Goal: Information Seeking & Learning: Learn about a topic

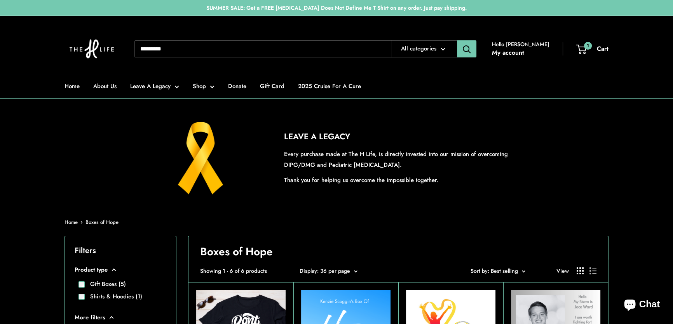
click at [513, 273] on span "Sort by: Best selling" at bounding box center [493, 271] width 47 height 8
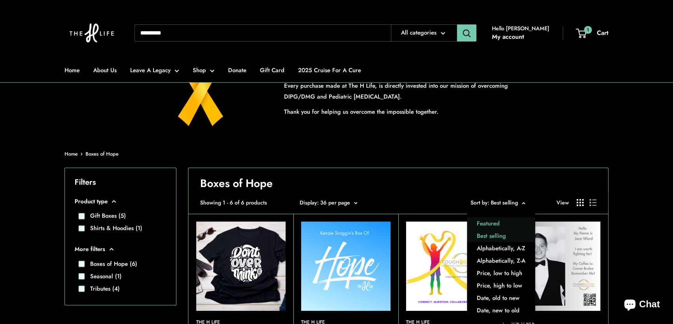
scroll to position [70, 0]
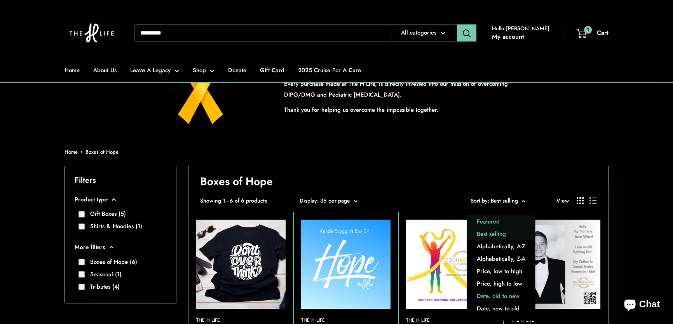
click at [499, 297] on button "Date, old to new" at bounding box center [501, 297] width 68 height 12
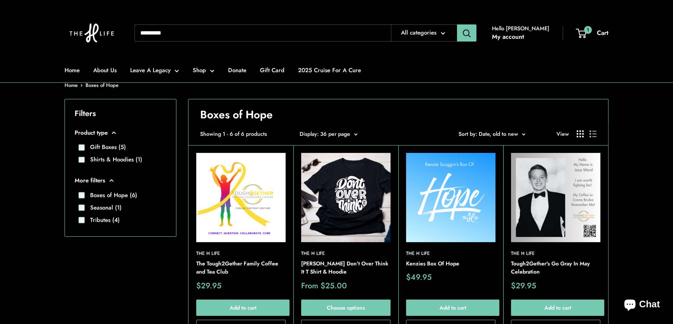
scroll to position [141, 0]
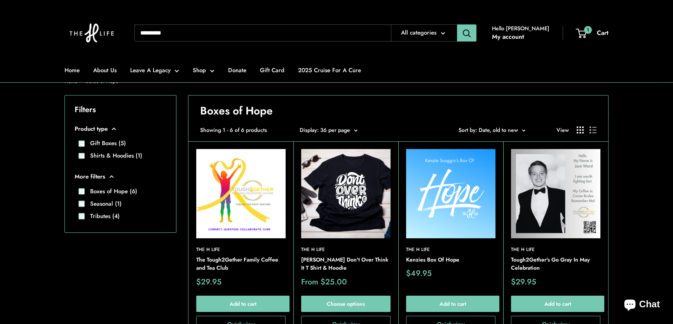
click at [251, 203] on img at bounding box center [240, 193] width 89 height 89
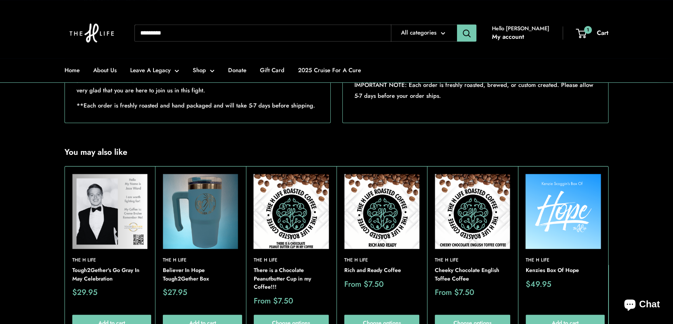
scroll to position [494, 0]
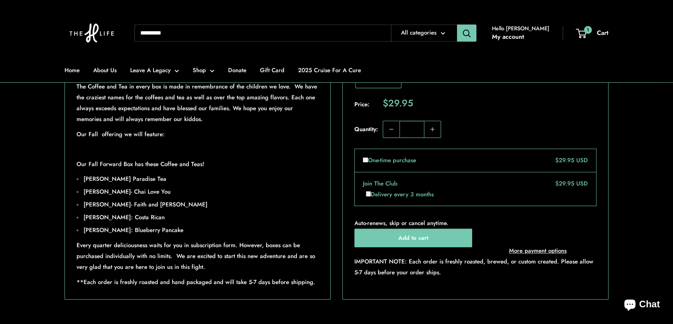
click at [187, 29] on input "Search..." at bounding box center [262, 32] width 256 height 17
type input "****"
click at [457, 24] on button "Search" at bounding box center [466, 32] width 19 height 17
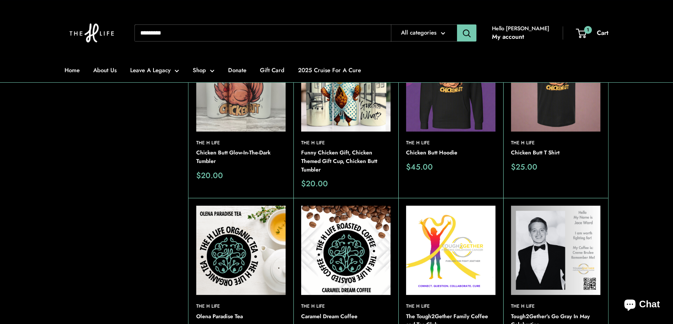
scroll to position [70, 0]
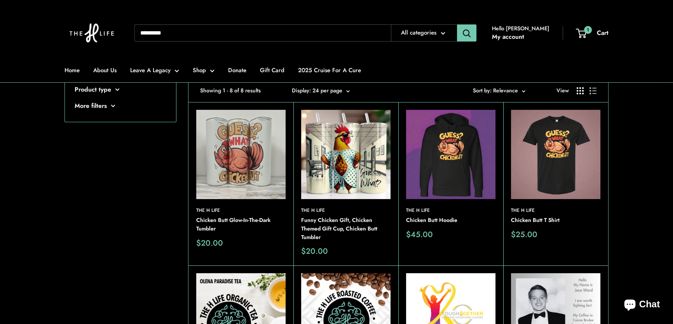
click at [550, 144] on img at bounding box center [555, 154] width 89 height 89
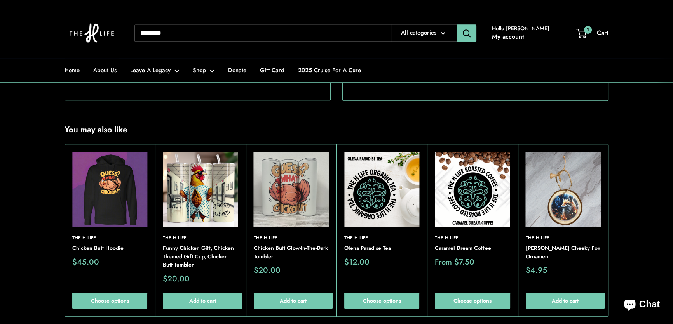
scroll to position [812, 0]
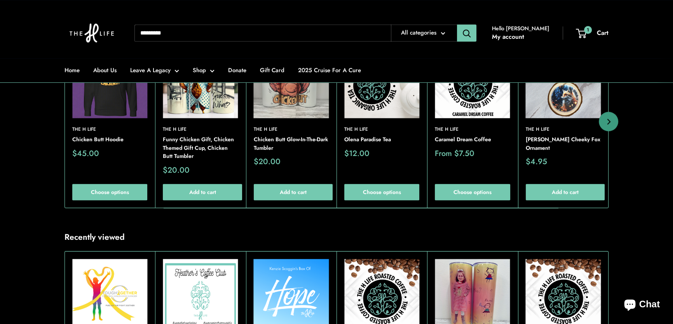
click at [371, 118] on img at bounding box center [381, 80] width 75 height 75
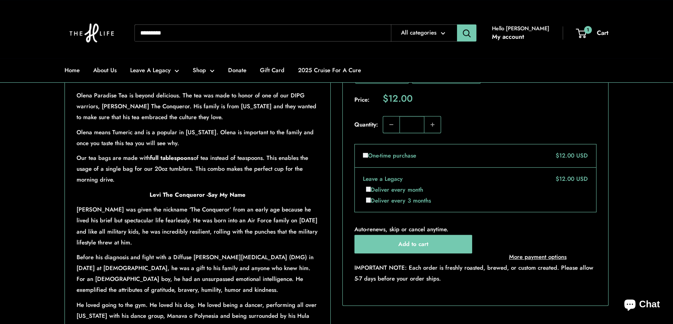
scroll to position [389, 0]
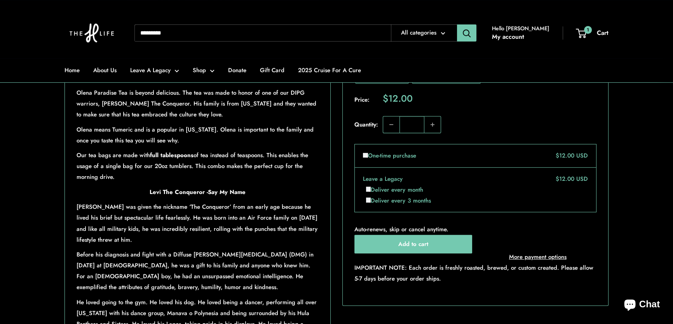
click at [335, 225] on div "Roll over image to zoom in Click on image to zoom / Olena Paradise Tea Save 0% …" at bounding box center [336, 150] width 544 height 639
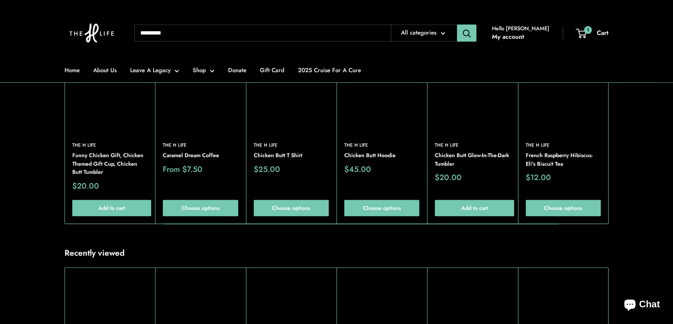
scroll to position [777, 0]
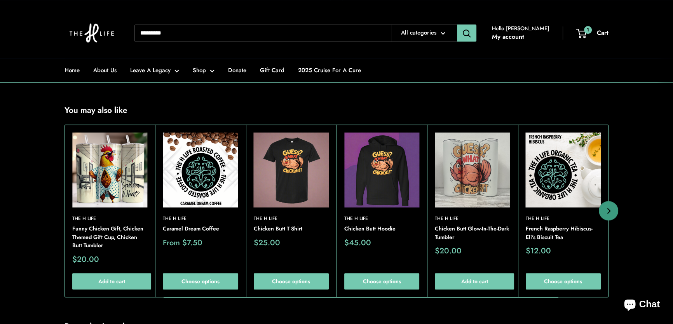
click at [280, 180] on img at bounding box center [291, 169] width 75 height 75
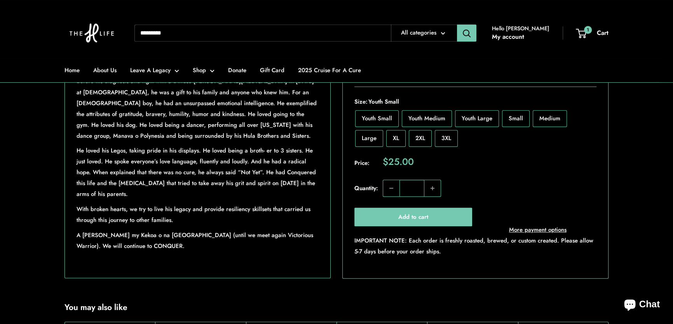
scroll to position [530, 0]
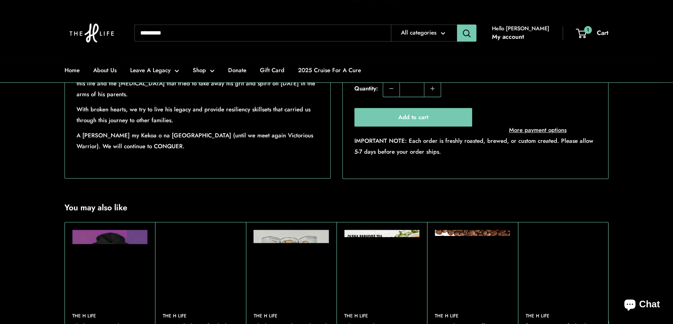
scroll to position [706, 0]
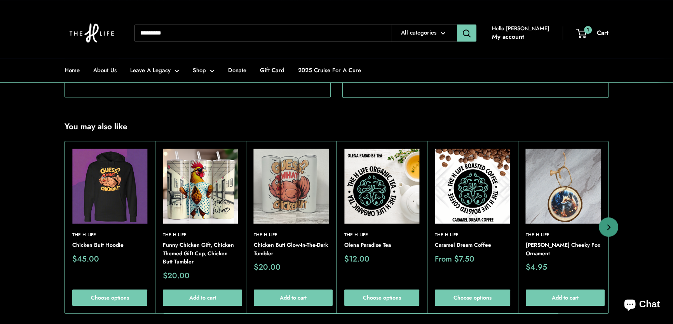
click at [467, 219] on img at bounding box center [472, 186] width 75 height 75
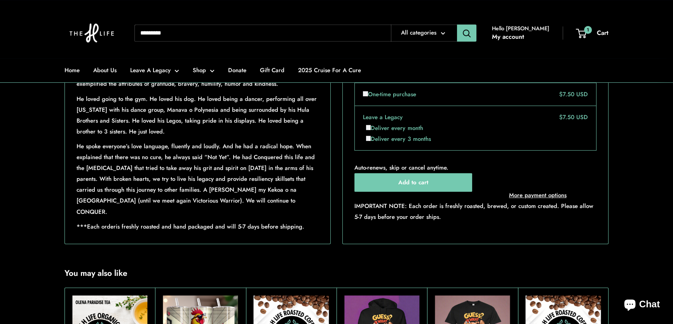
scroll to position [706, 0]
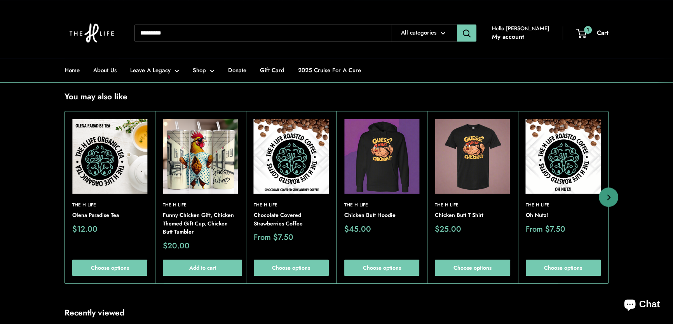
click at [107, 173] on img at bounding box center [109, 156] width 75 height 75
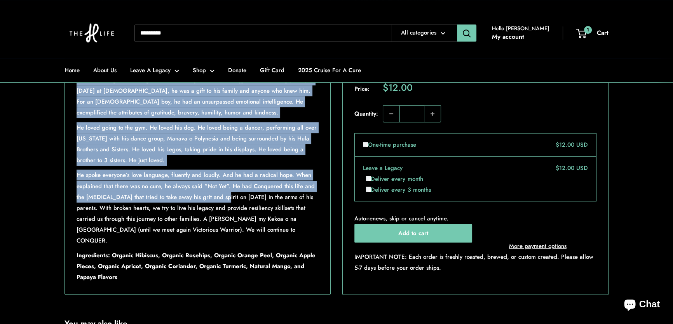
scroll to position [565, 0]
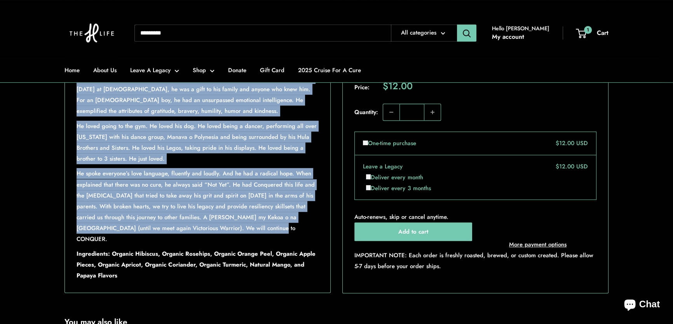
drag, startPoint x: 77, startPoint y: 125, endPoint x: 244, endPoint y: 246, distance: 207.0
click at [244, 246] on div "Olena Paradise Tea is beyond delicious. The tea was made to honor of one of our…" at bounding box center [198, 96] width 242 height 370
copy div "Levi was given the nickname ‘The Conqueror’ from an early age because he lived …"
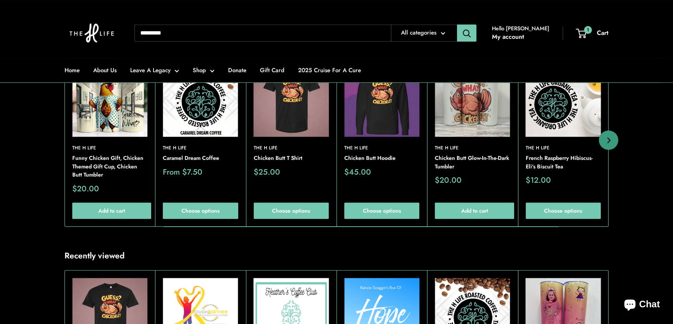
scroll to position [847, 0]
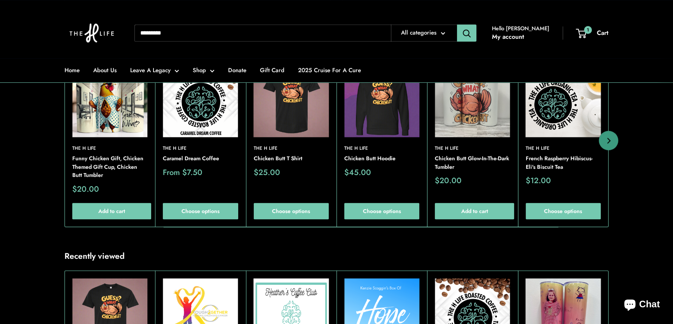
click at [288, 122] on img at bounding box center [291, 99] width 75 height 75
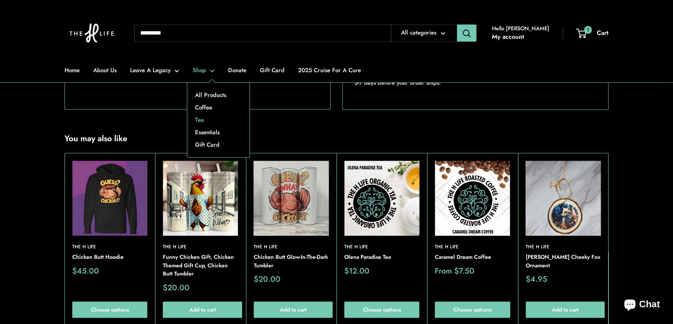
scroll to position [847, 0]
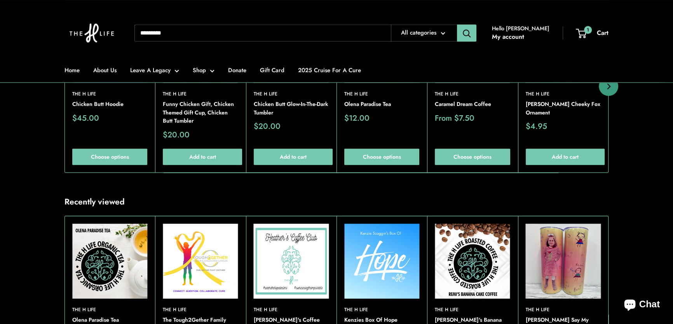
click at [484, 83] on img at bounding box center [472, 45] width 75 height 75
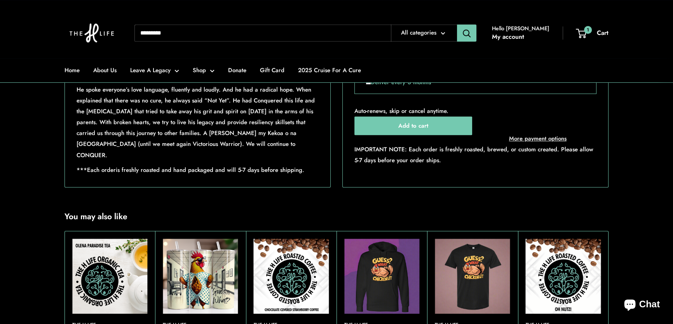
scroll to position [706, 0]
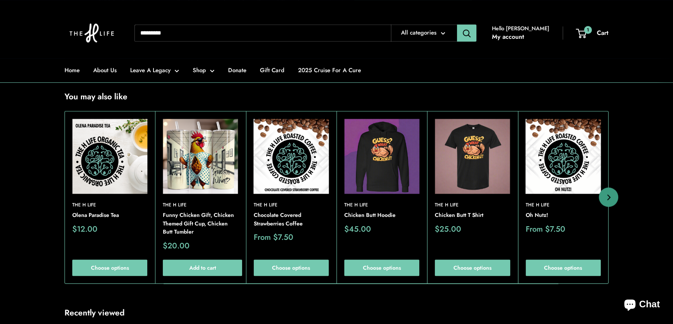
click at [124, 171] on img at bounding box center [109, 156] width 75 height 75
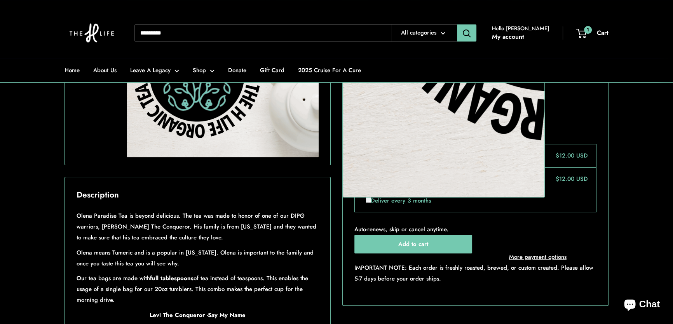
scroll to position [318, 0]
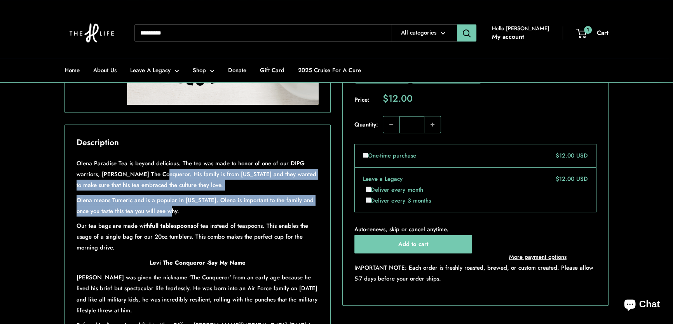
drag, startPoint x: 155, startPoint y: 197, endPoint x: 167, endPoint y: 230, distance: 35.5
copy div "His family is from Hawaii and they wanted to make sure that his tea embraced th…"
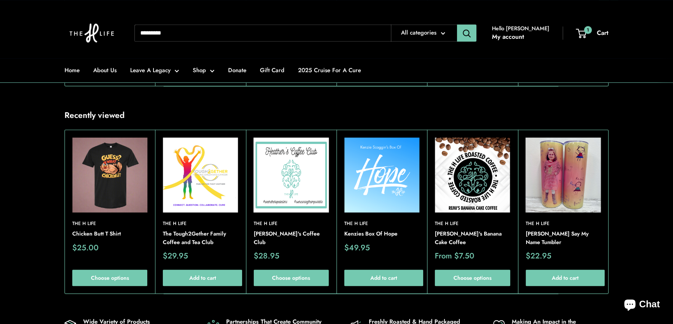
scroll to position [989, 0]
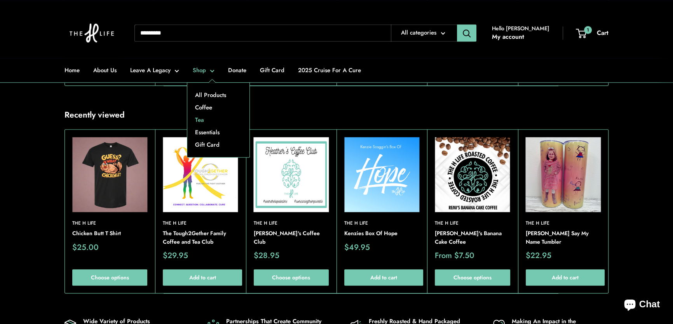
click at [202, 118] on link "Tea" at bounding box center [218, 120] width 62 height 12
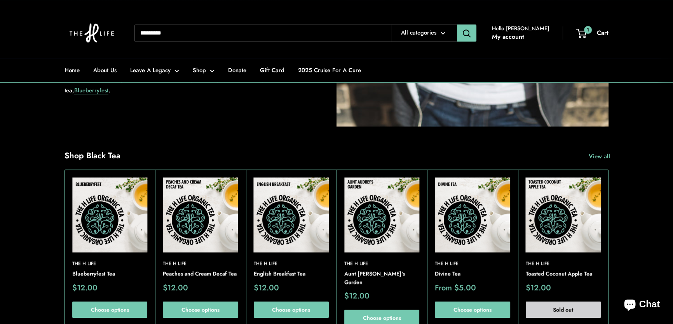
scroll to position [636, 0]
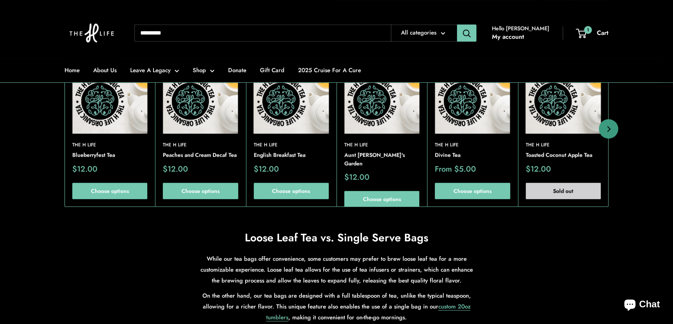
click at [466, 107] on img at bounding box center [472, 96] width 75 height 75
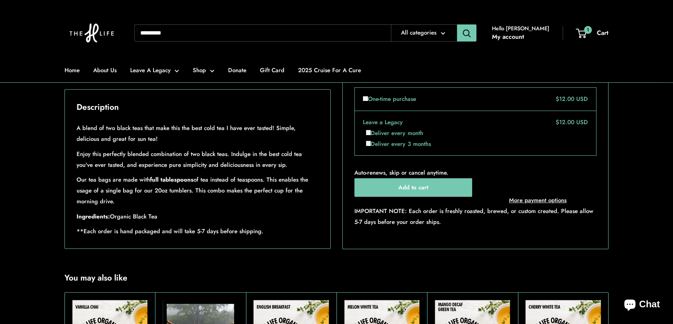
scroll to position [494, 0]
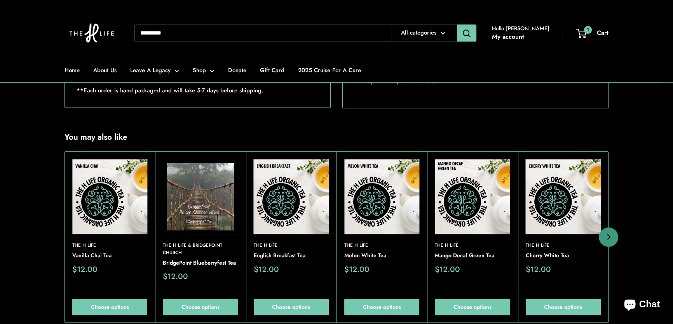
click at [285, 229] on img at bounding box center [291, 196] width 75 height 75
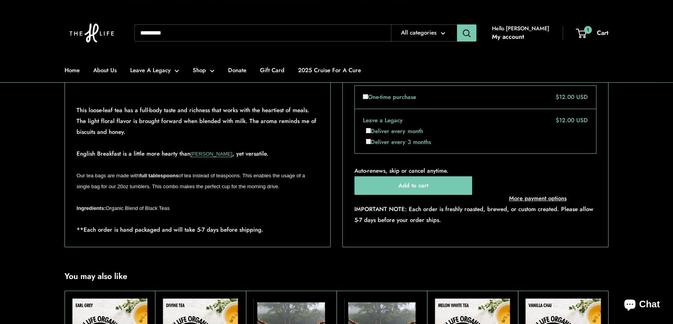
scroll to position [530, 0]
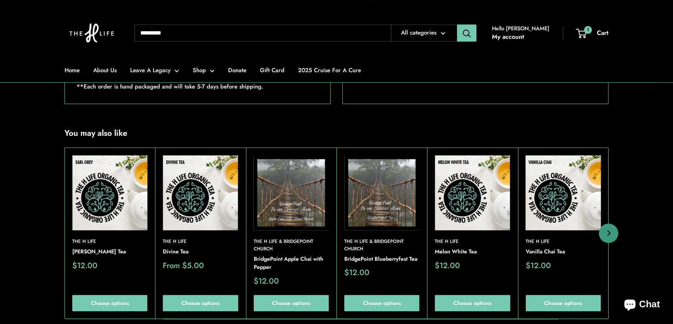
click at [190, 228] on img at bounding box center [200, 192] width 75 height 75
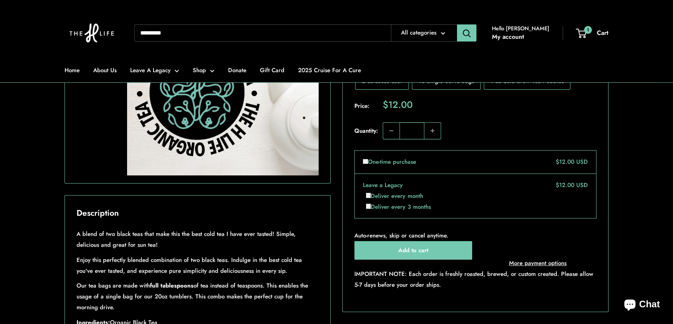
scroll to position [70, 0]
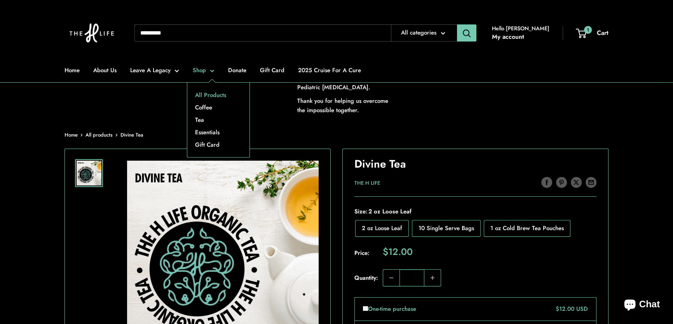
click at [211, 91] on link "All Products" at bounding box center [218, 95] width 62 height 12
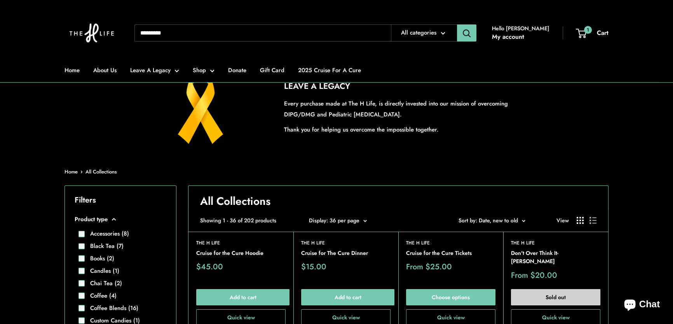
scroll to position [141, 0]
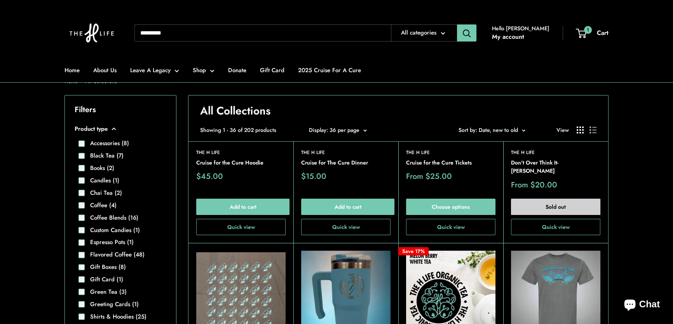
click at [519, 133] on button "Sort by Sort by: Date, new to old" at bounding box center [491, 130] width 67 height 10
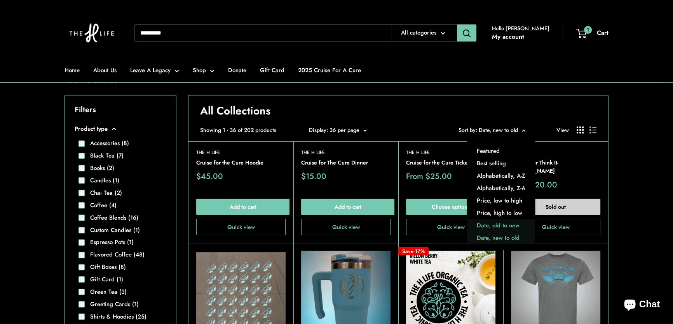
click at [511, 223] on button "Date, old to new" at bounding box center [501, 226] width 68 height 12
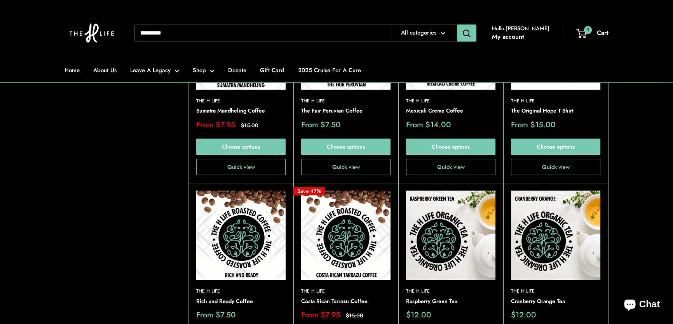
scroll to position [953, 0]
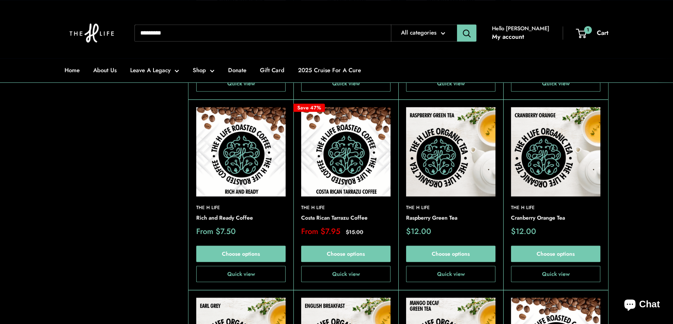
click at [556, 158] on img at bounding box center [555, 151] width 89 height 89
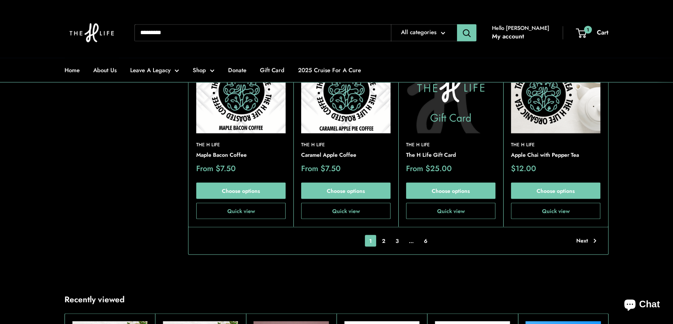
scroll to position [1801, 0]
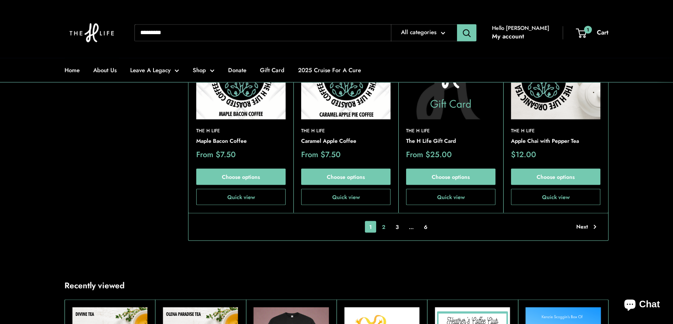
click at [384, 221] on link "2" at bounding box center [384, 227] width 12 height 12
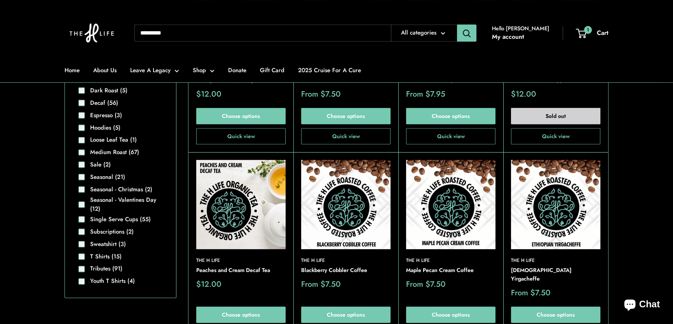
scroll to position [532, 0]
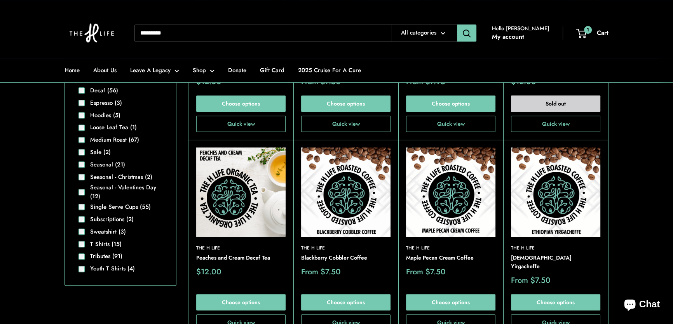
click at [0, 0] on img at bounding box center [0, 0] width 0 height 0
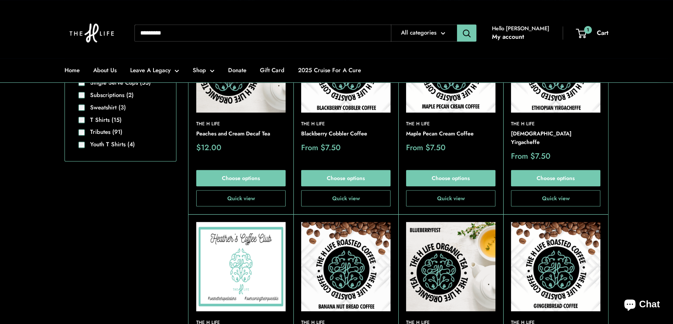
scroll to position [673, 0]
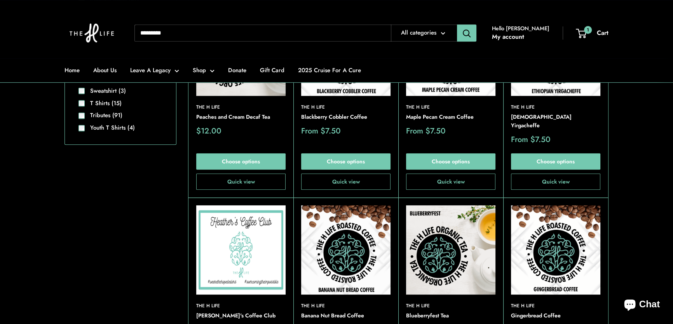
click at [343, 240] on img at bounding box center [345, 250] width 89 height 89
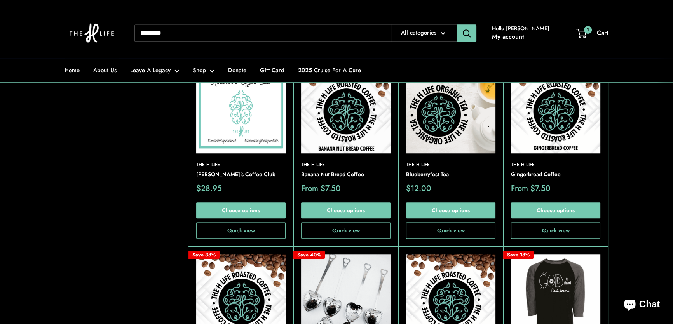
click at [0, 0] on img at bounding box center [0, 0] width 0 height 0
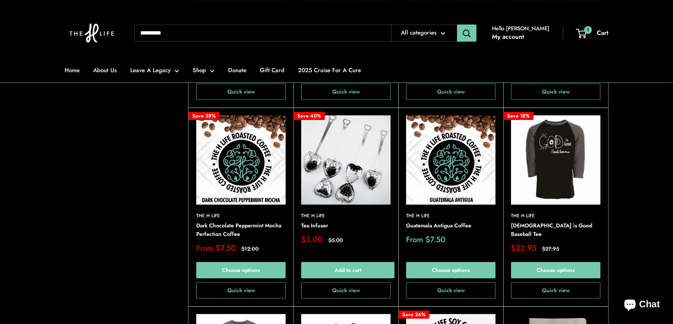
scroll to position [956, 0]
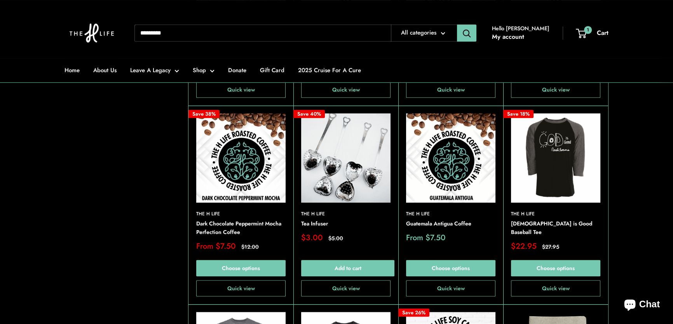
click at [0, 0] on img at bounding box center [0, 0] width 0 height 0
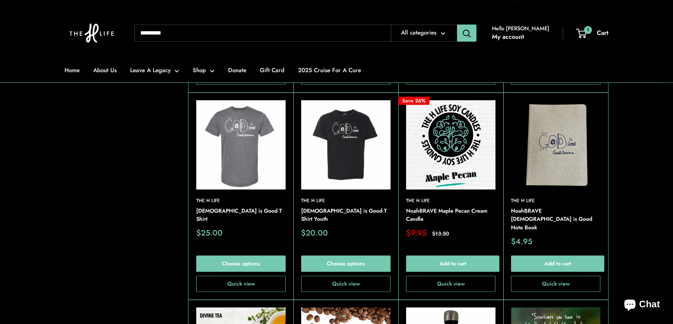
scroll to position [1344, 0]
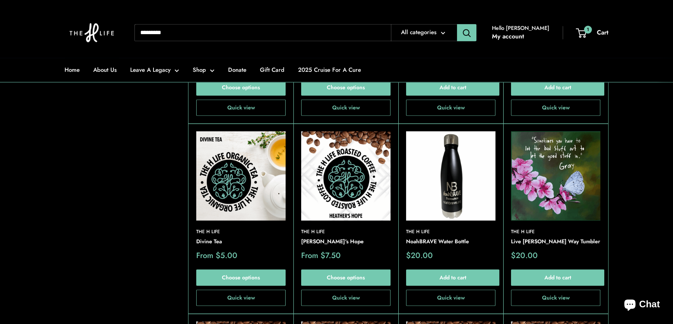
click at [0, 0] on img at bounding box center [0, 0] width 0 height 0
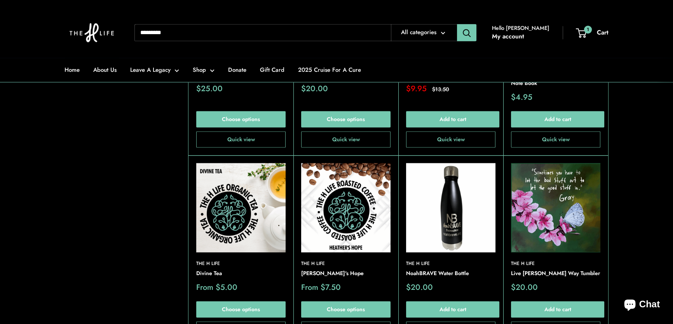
scroll to position [1309, 0]
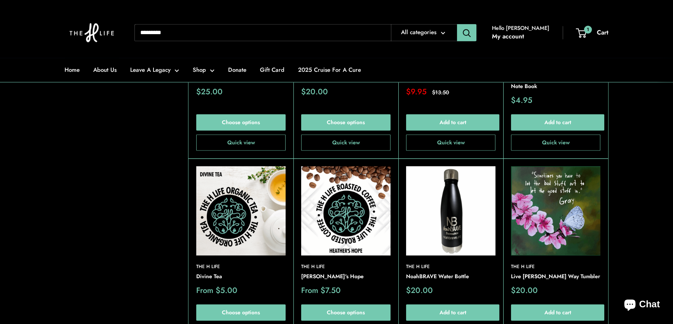
click at [242, 166] on img at bounding box center [240, 210] width 89 height 89
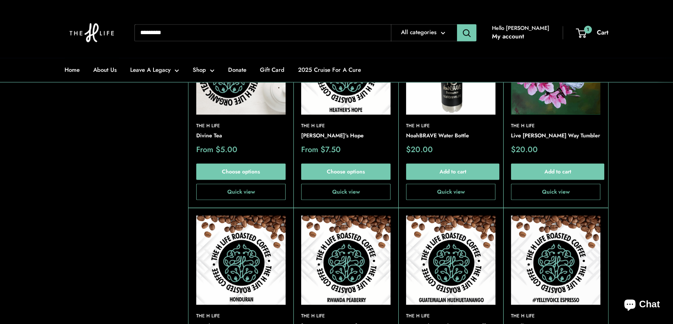
scroll to position [1556, 0]
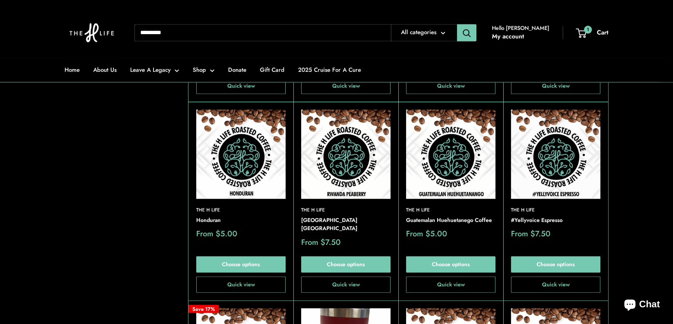
click at [0, 0] on img at bounding box center [0, 0] width 0 height 0
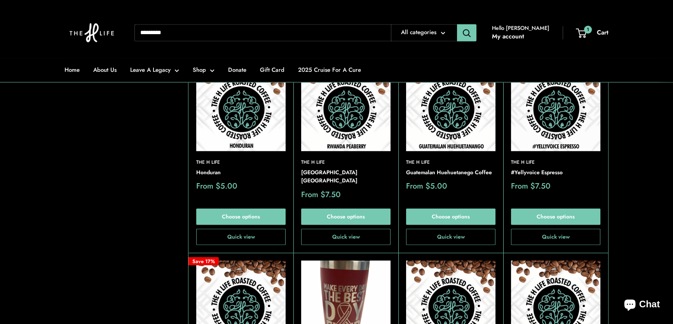
scroll to position [1592, 0]
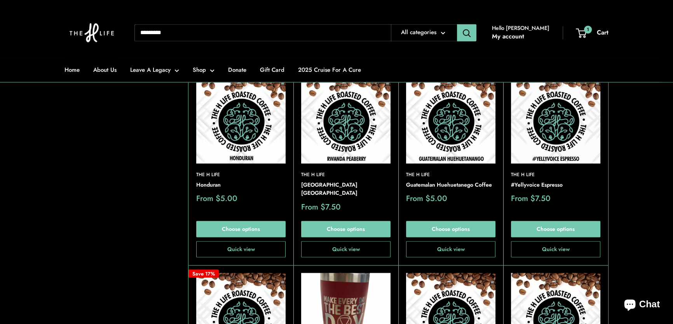
click at [559, 101] on img at bounding box center [555, 118] width 89 height 89
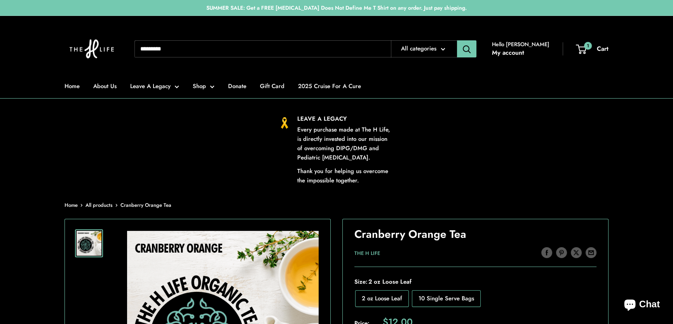
scroll to position [318, 0]
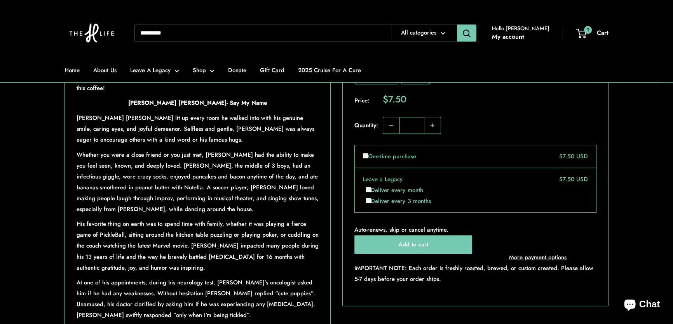
scroll to position [671, 0]
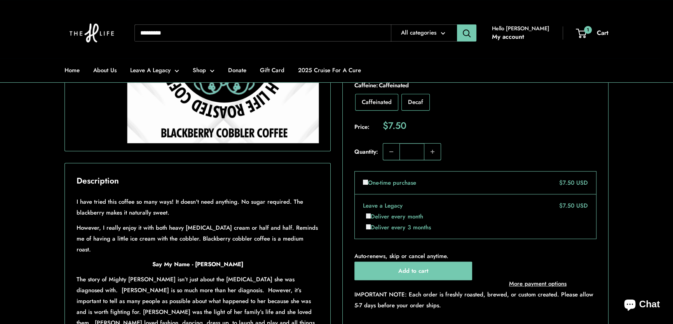
scroll to position [318, 0]
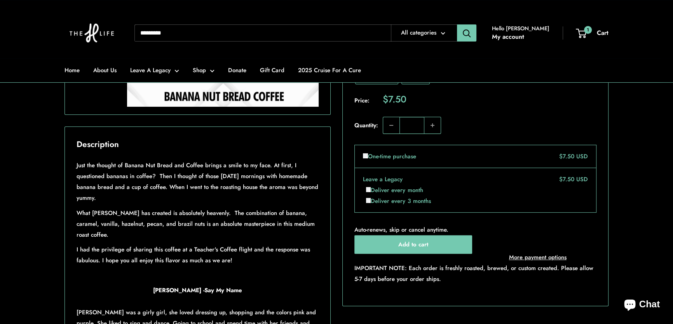
scroll to position [353, 0]
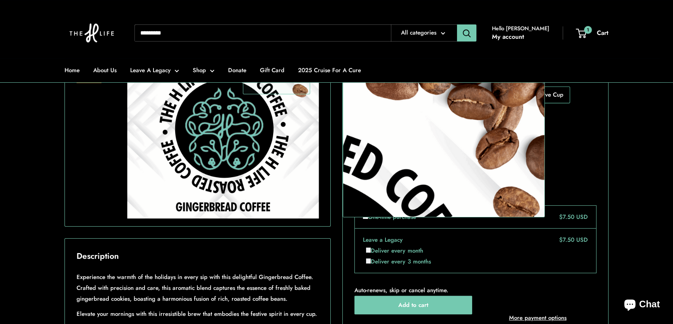
scroll to position [282, 0]
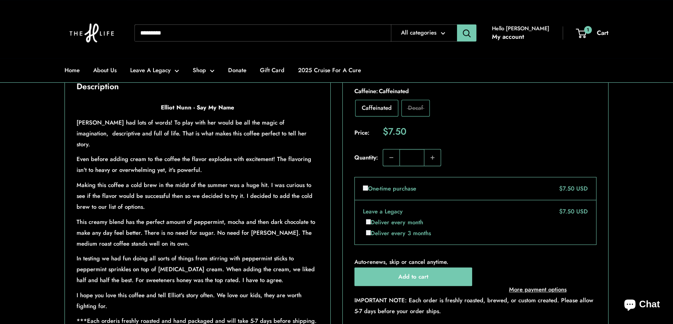
scroll to position [318, 0]
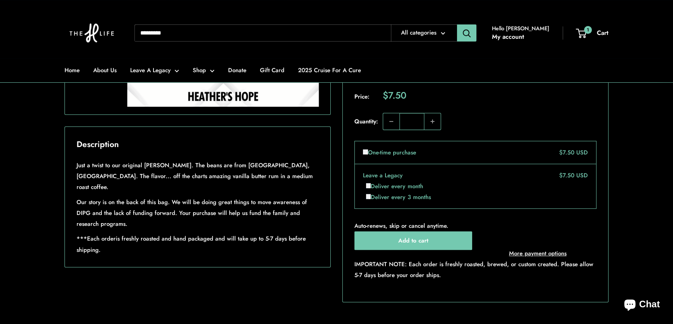
scroll to position [318, 0]
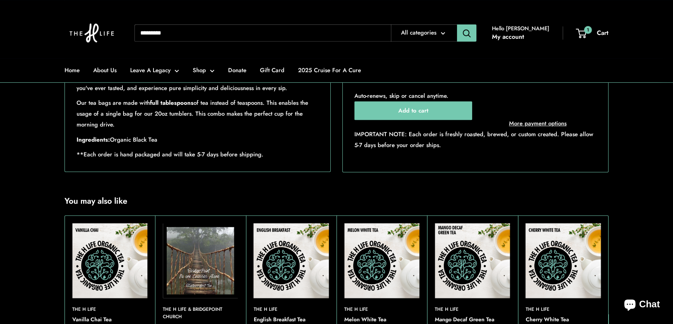
scroll to position [494, 0]
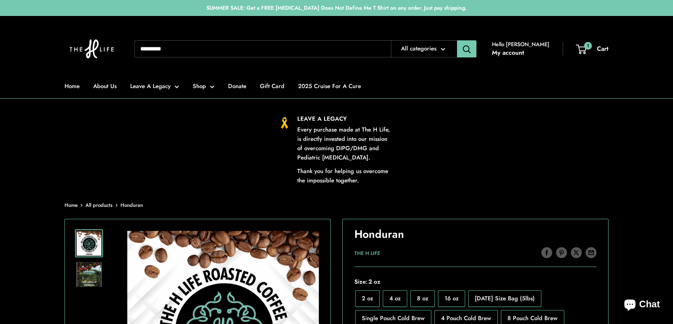
scroll to position [247, 0]
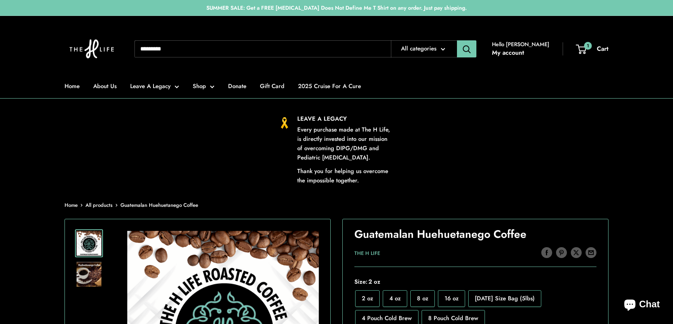
scroll to position [247, 0]
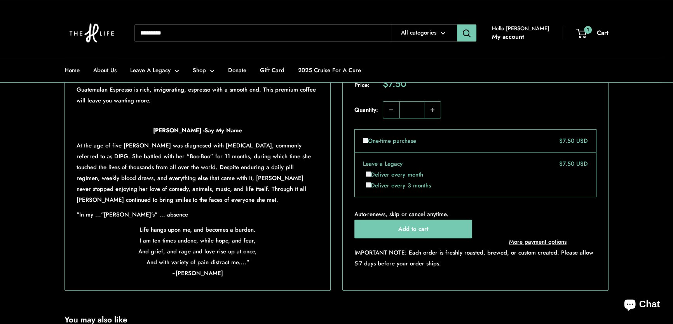
scroll to position [389, 0]
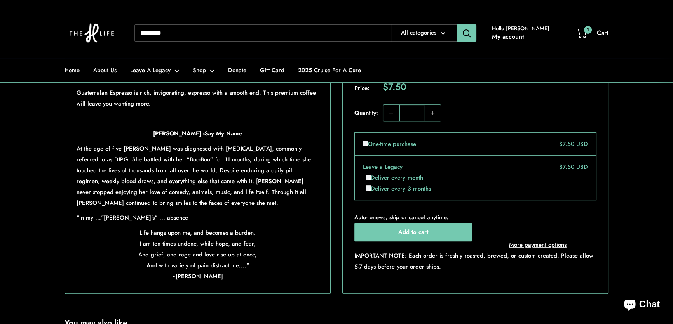
click at [152, 33] on input "Search..." at bounding box center [262, 32] width 256 height 17
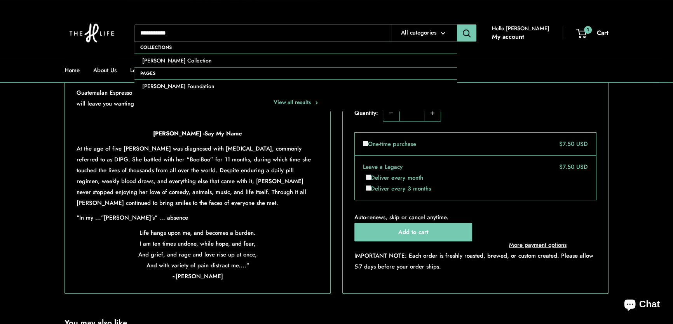
type input "**********"
click at [457, 24] on button "Search" at bounding box center [466, 32] width 19 height 17
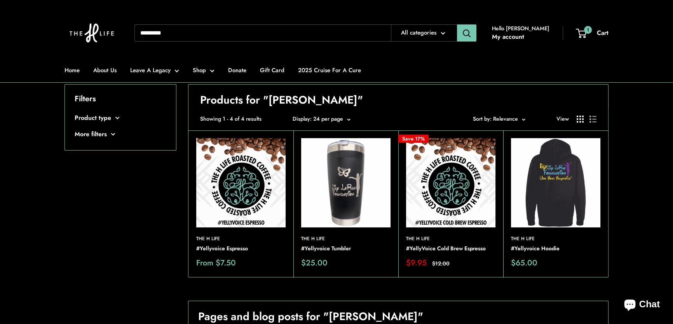
scroll to position [106, 0]
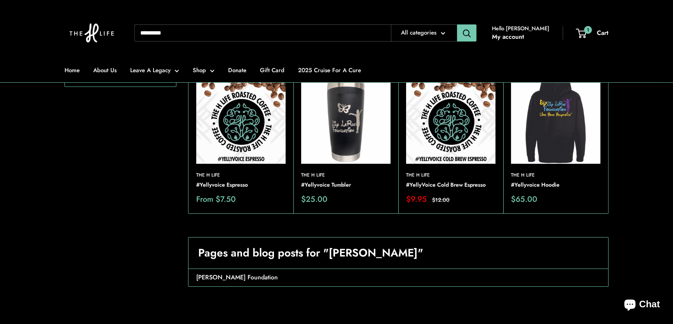
click at [158, 199] on div "Filters Product type Shirts & Hoodies (1) Single Origin Coffee (2)" at bounding box center [120, 154] width 112 height 267
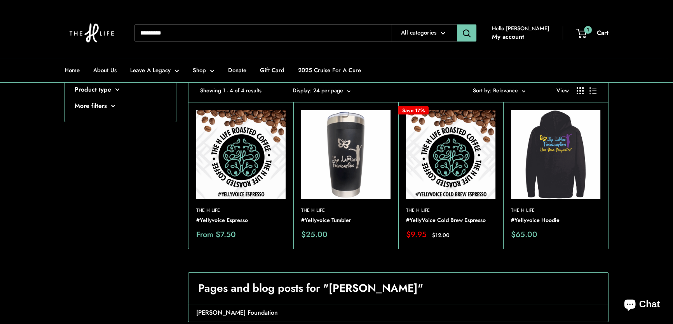
click at [0, 0] on img at bounding box center [0, 0] width 0 height 0
click at [221, 152] on img at bounding box center [240, 154] width 89 height 89
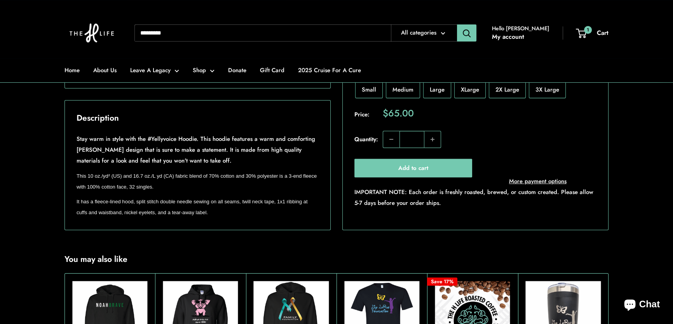
scroll to position [459, 0]
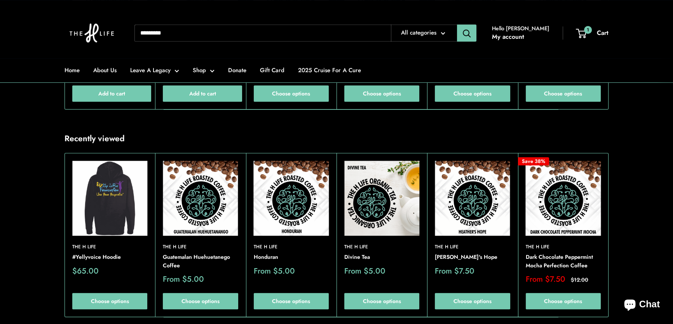
scroll to position [812, 0]
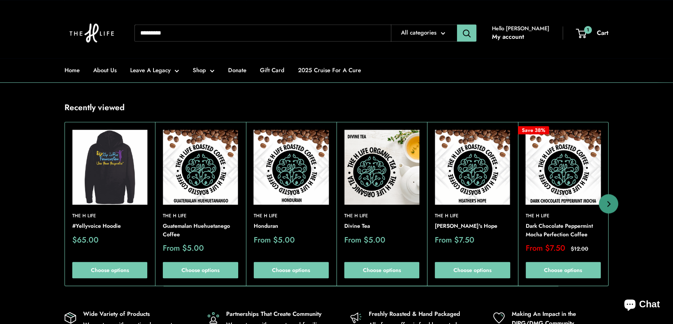
click at [0, 0] on img at bounding box center [0, 0] width 0 height 0
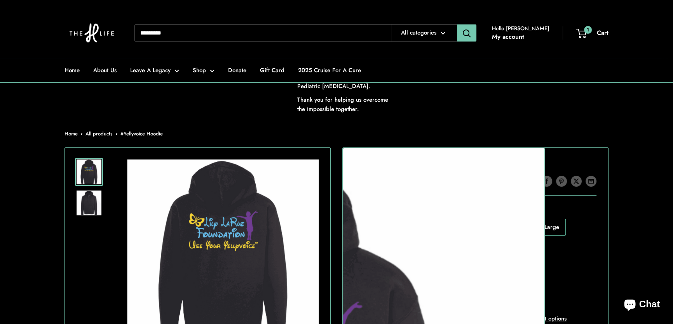
scroll to position [212, 0]
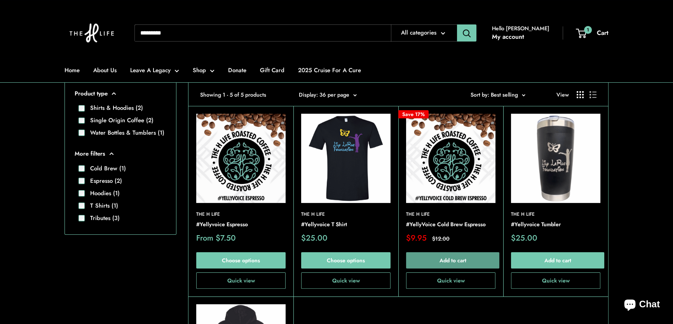
scroll to position [141, 0]
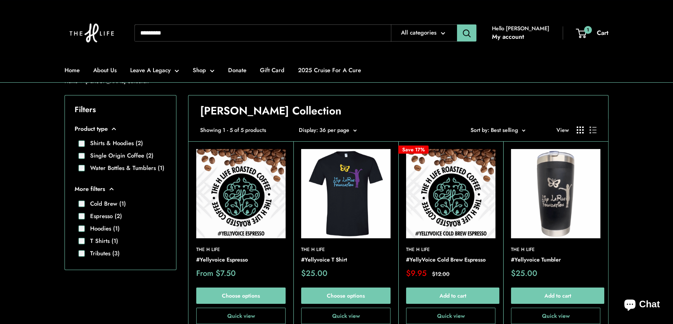
click at [244, 186] on img at bounding box center [240, 193] width 89 height 89
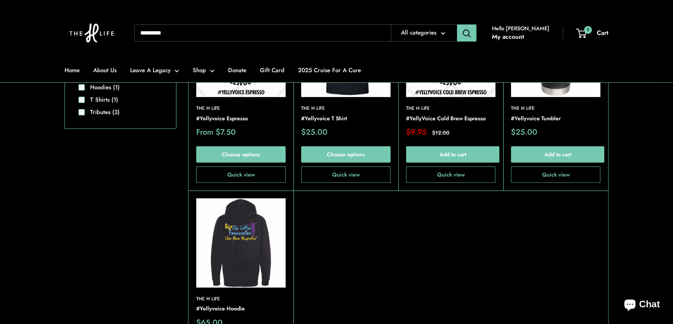
scroll to position [247, 0]
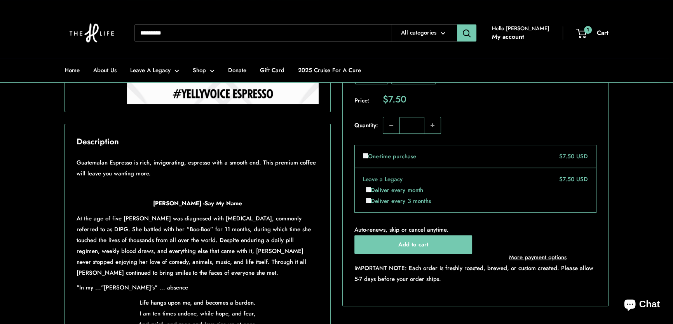
scroll to position [423, 0]
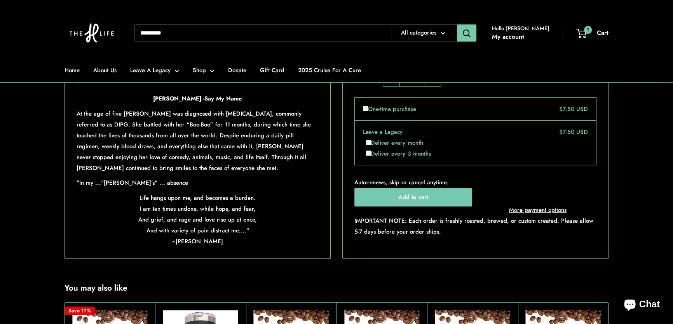
drag, startPoint x: 77, startPoint y: 133, endPoint x: 262, endPoint y: 264, distance: 226.5
click at [262, 247] on div "Guatemalan Espresso is rich, invigorating, espresso with a smooth end. This pre…" at bounding box center [198, 149] width 242 height 195
copy div "At the age of five [PERSON_NAME] was diagnosed with [MEDICAL_DATA], commonly re…"
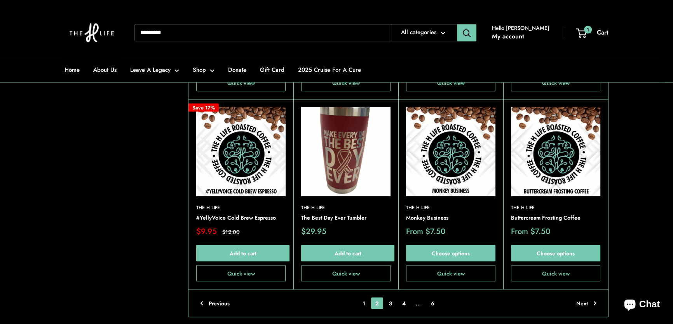
scroll to position [1698, 0]
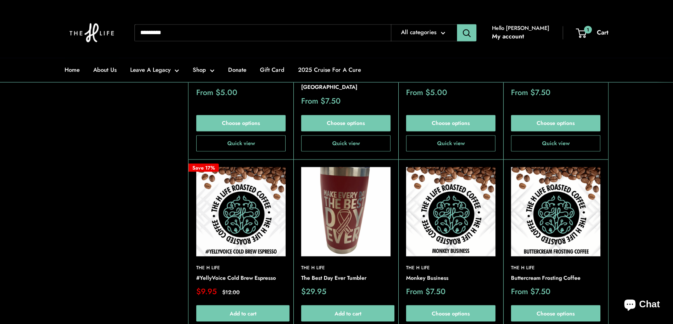
click at [0, 0] on img at bounding box center [0, 0] width 0 height 0
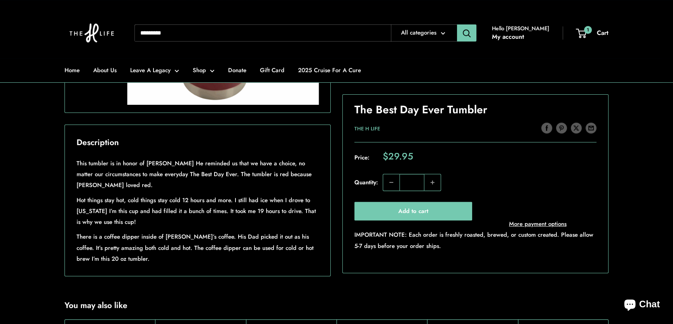
scroll to position [459, 0]
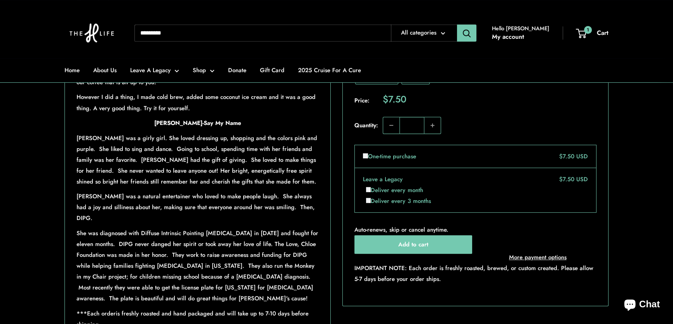
scroll to position [459, 0]
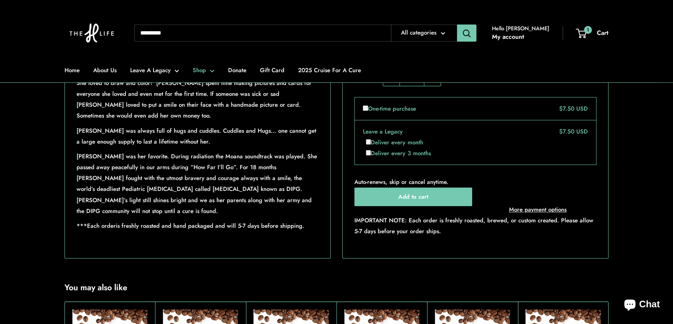
scroll to position [600, 0]
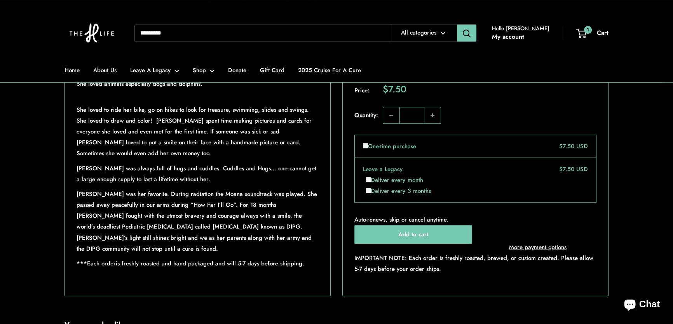
click at [174, 29] on input "Search..." at bounding box center [262, 32] width 256 height 17
type input "****"
click at [457, 24] on button "Search" at bounding box center [466, 32] width 19 height 17
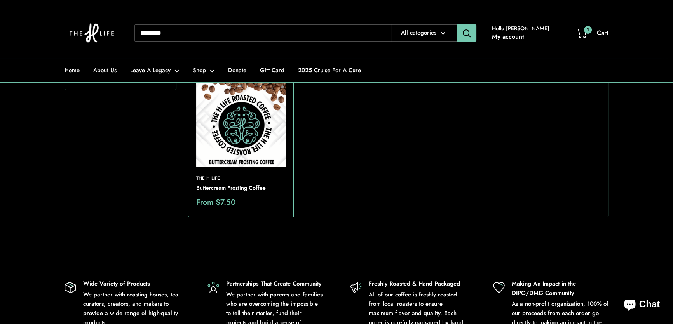
scroll to position [106, 0]
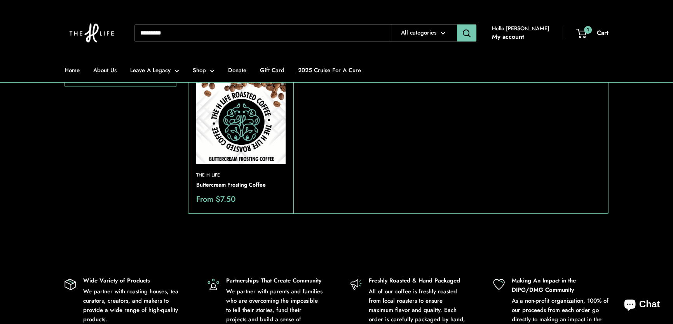
click at [0, 0] on img at bounding box center [0, 0] width 0 height 0
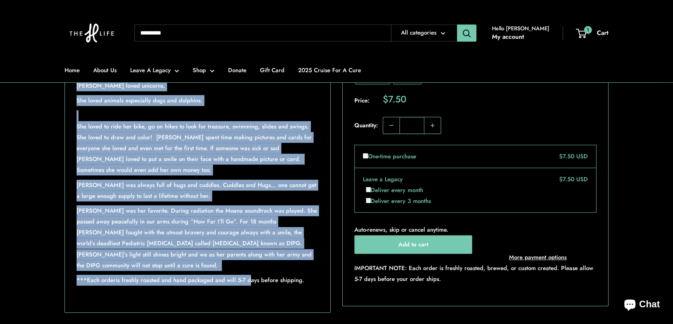
scroll to position [600, 0]
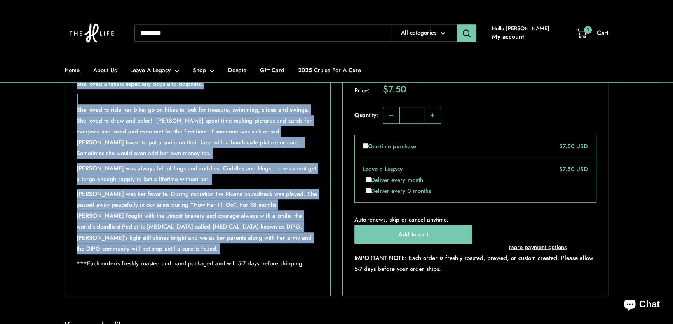
drag, startPoint x: 77, startPoint y: 120, endPoint x: 303, endPoint y: 245, distance: 258.9
click at [303, 245] on div "This coffee has been made for a specific little girl in mind: Raegan Mize. It t…" at bounding box center [198, 80] width 242 height 409
copy div "How can one describe someone so essential, beautiful, wise, and loving in just …"
click at [326, 174] on div "This coffee has been made for a specific little girl in mind: Raegan Mize. It t…" at bounding box center [197, 81] width 265 height 429
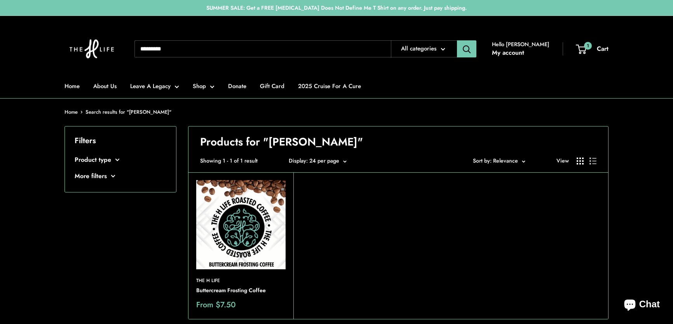
scroll to position [106, 0]
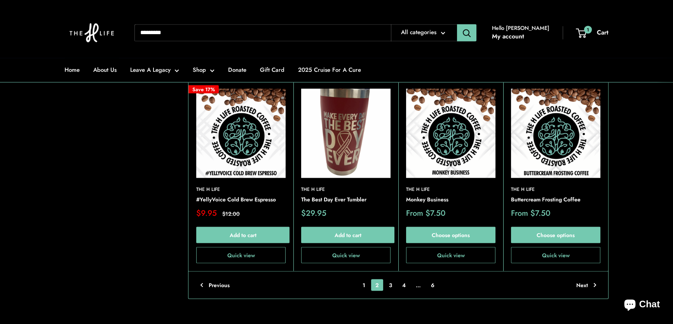
scroll to position [1874, 0]
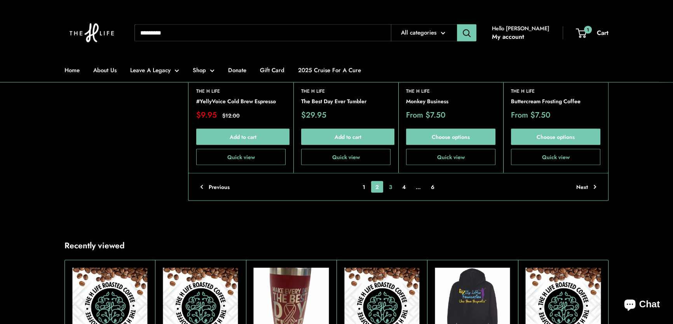
click at [390, 181] on link "3" at bounding box center [391, 187] width 12 height 12
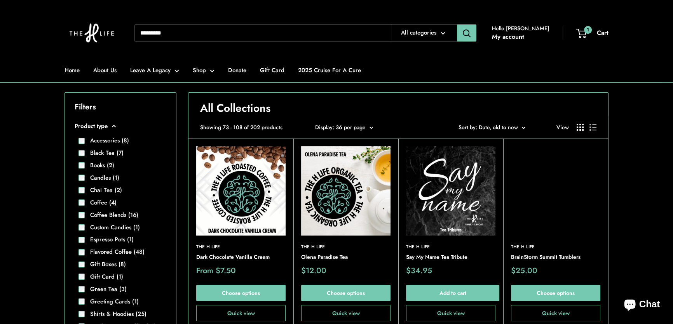
scroll to position [144, 0]
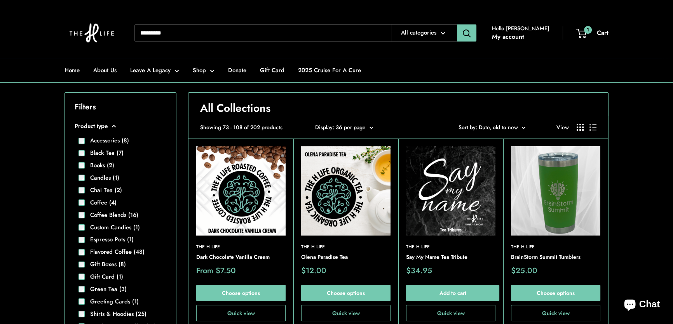
click at [0, 0] on img at bounding box center [0, 0] width 0 height 0
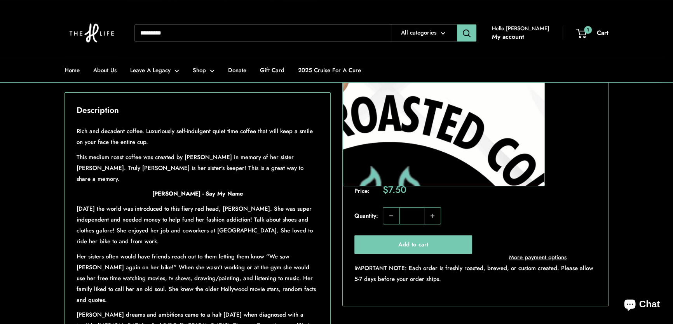
scroll to position [353, 0]
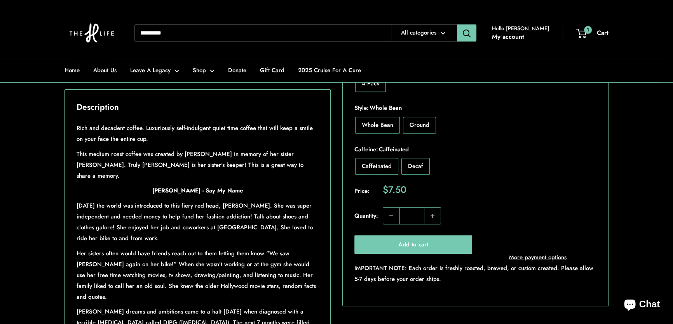
click at [336, 190] on div "Roll over image to zoom in Click on image to zoom / Dark Chocolate Vanilla Crea…" at bounding box center [336, 156] width 544 height 581
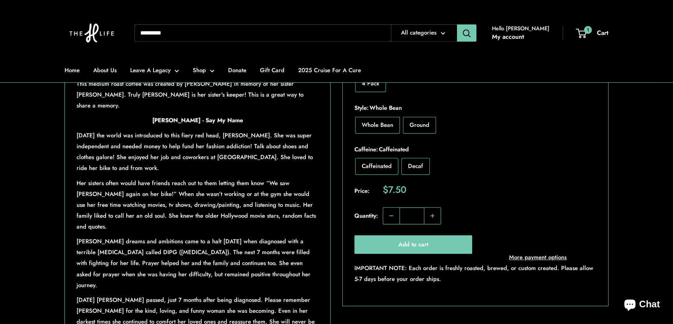
scroll to position [565, 0]
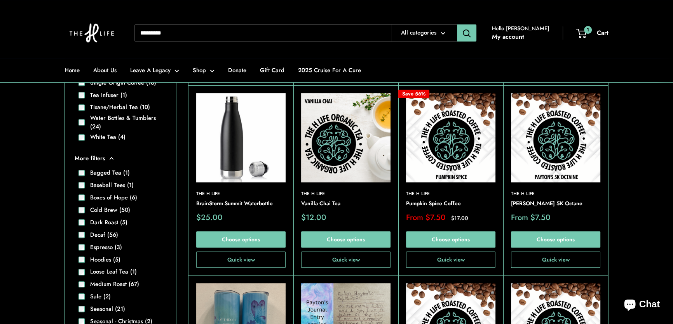
scroll to position [391, 0]
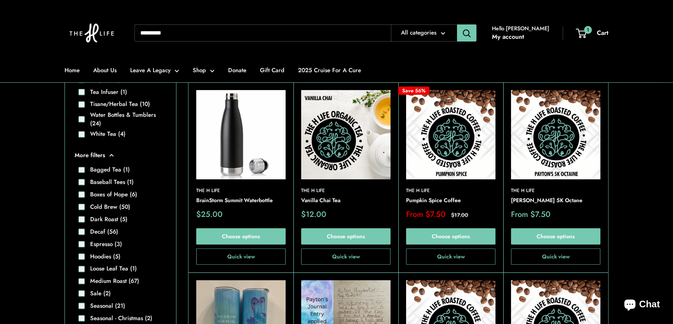
click at [351, 132] on img at bounding box center [345, 134] width 89 height 89
